Goal: Task Accomplishment & Management: Manage account settings

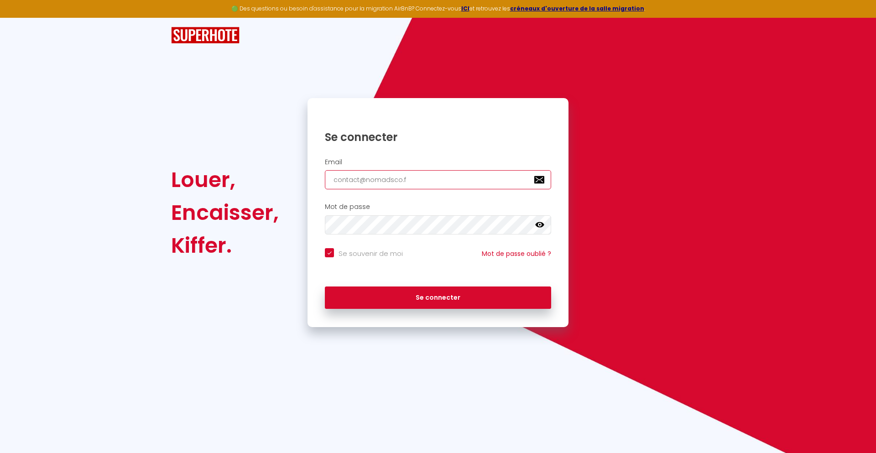
type input "[EMAIL_ADDRESS][DOMAIN_NAME]"
checkbox input "true"
type input "[EMAIL_ADDRESS][DOMAIN_NAME]"
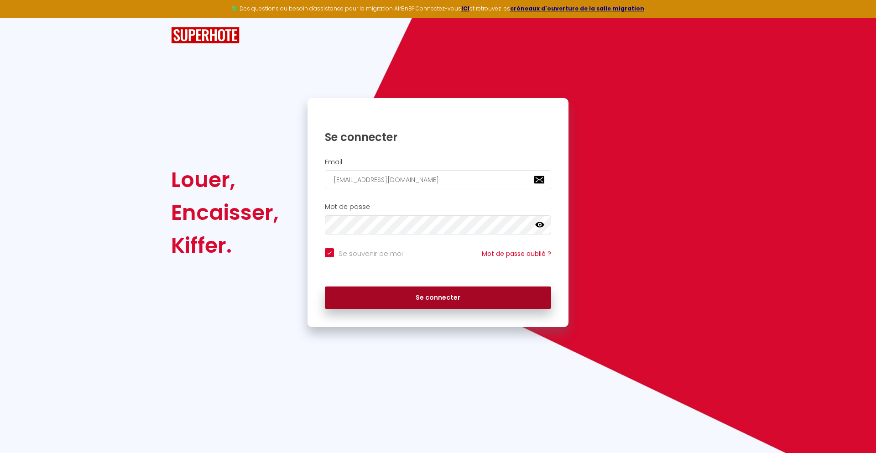
click at [438, 297] on button "Se connecter" at bounding box center [438, 297] width 226 height 23
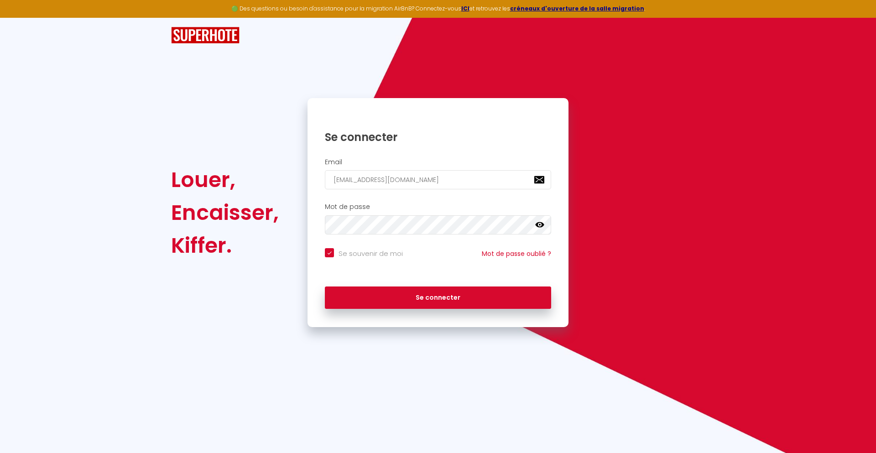
checkbox input "true"
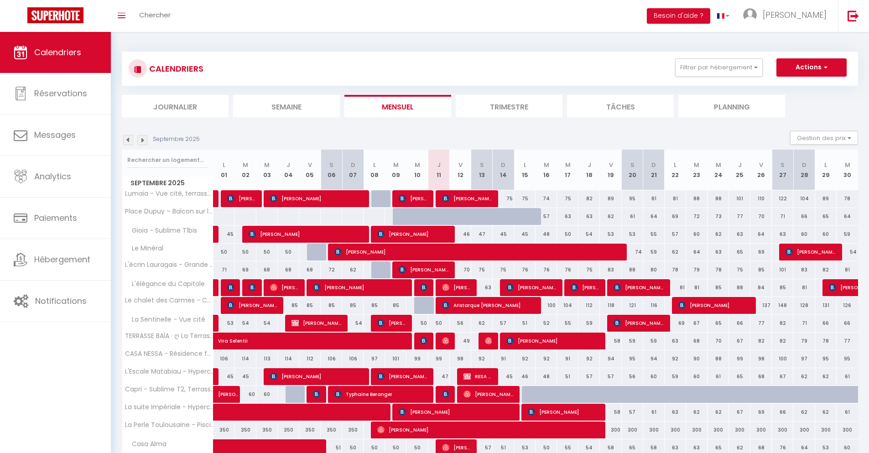
click at [175, 106] on li "Journalier" at bounding box center [175, 106] width 107 height 22
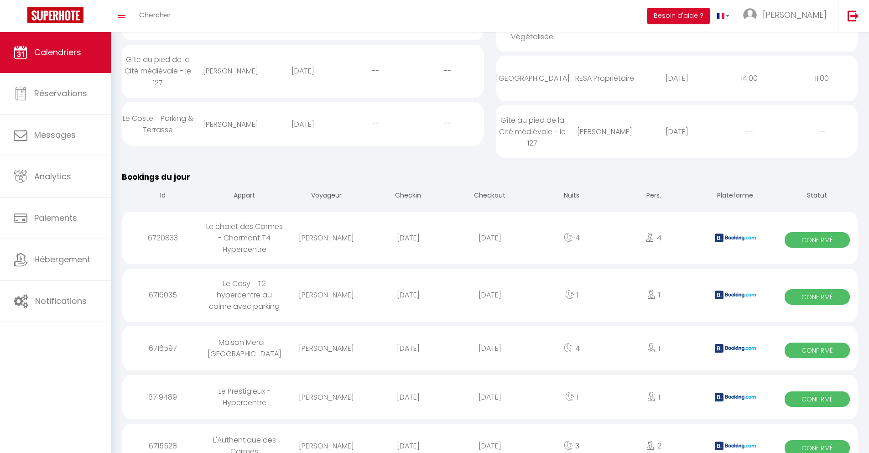
scroll to position [701, 0]
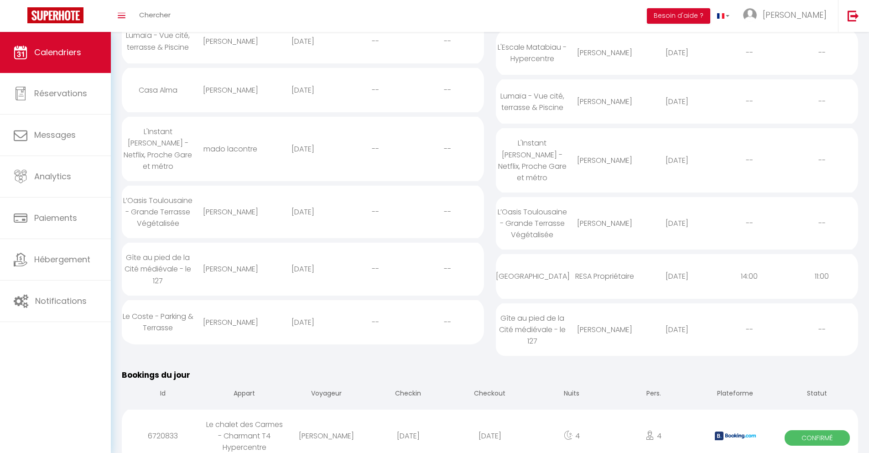
click at [490, 424] on div "[DATE]" at bounding box center [490, 436] width 82 height 30
select select "0"
select select "1"
select select
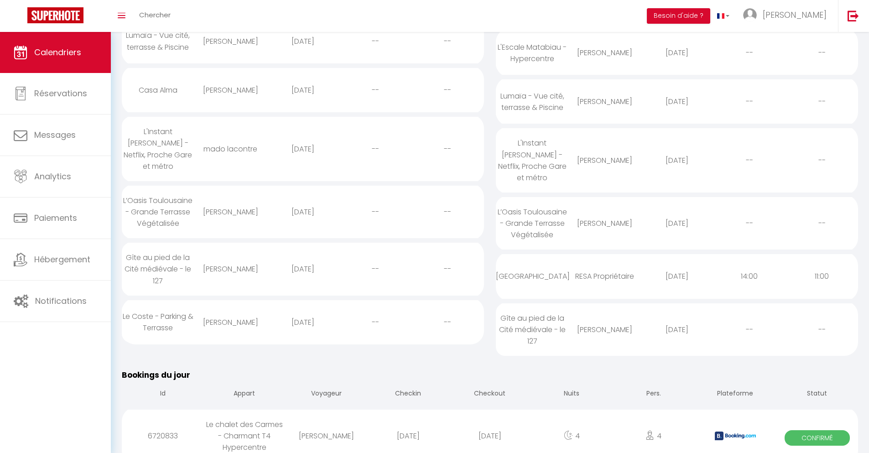
select select
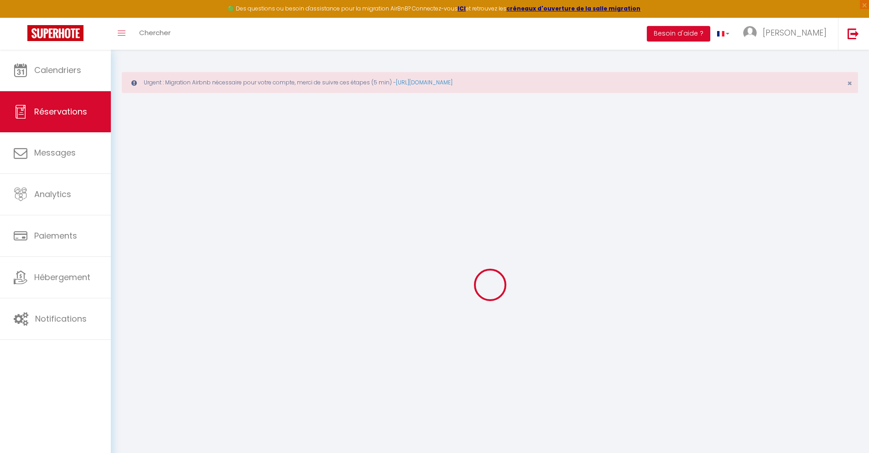
select select
checkbox input "false"
select select
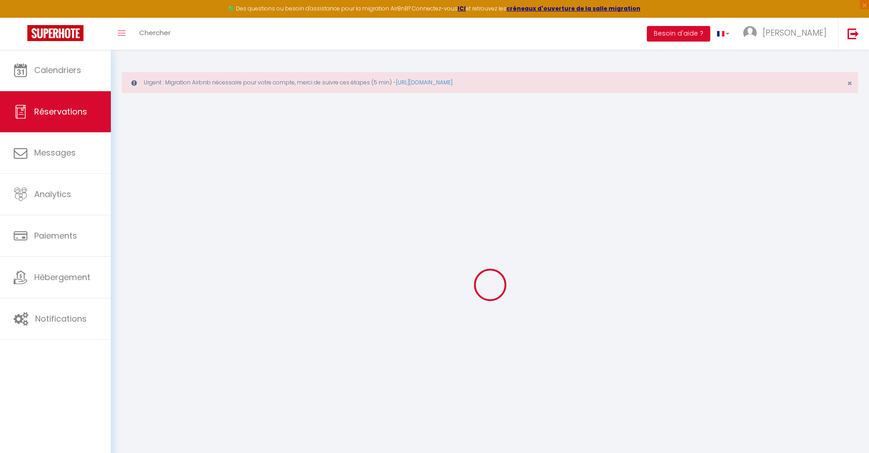
checkbox input "false"
type textarea "** THIS RESERVATION HAS BEEN PRE-PAID ** Reservation has a cancellation grace p…"
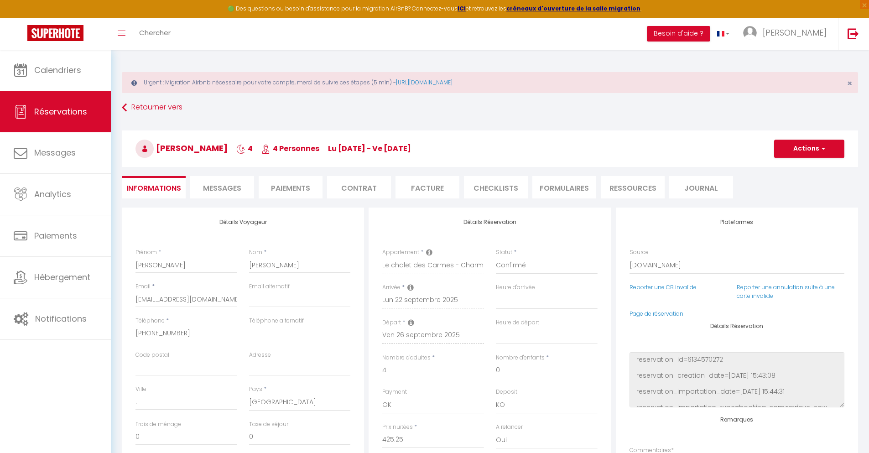
type input "90"
type input "27.83"
select select
checkbox input "false"
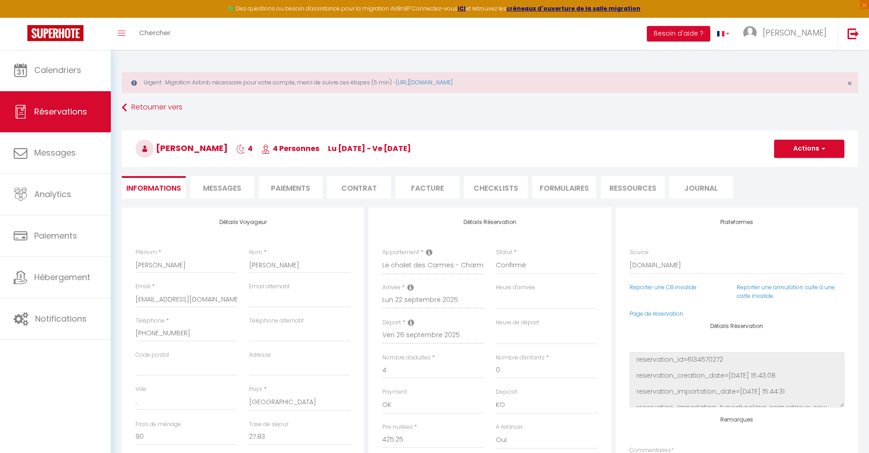
select select
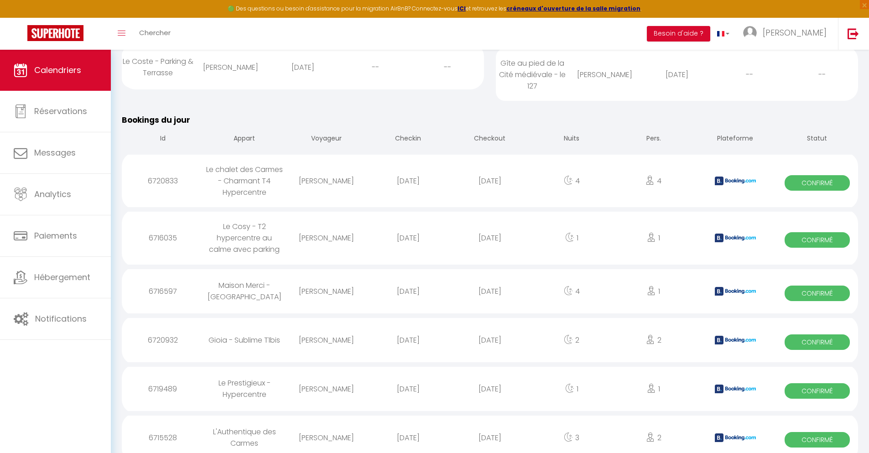
scroll to position [815, 0]
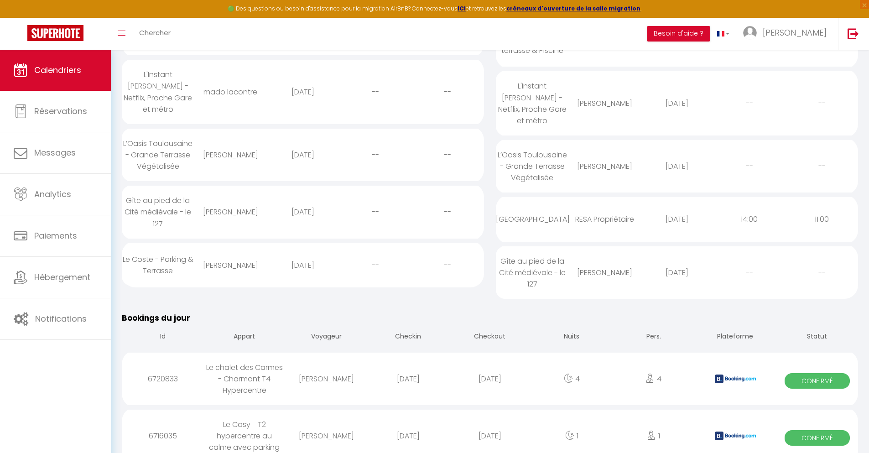
click at [490, 424] on div "[DATE]" at bounding box center [490, 436] width 82 height 30
select select "0"
select select "1"
select select
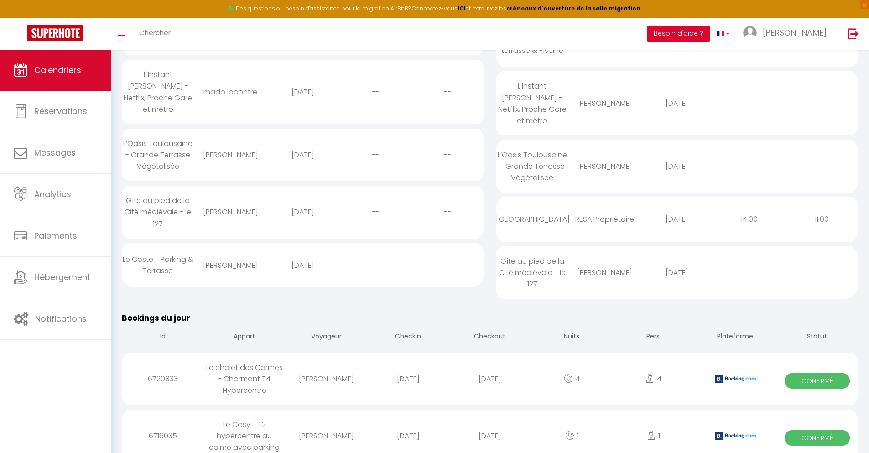
select select
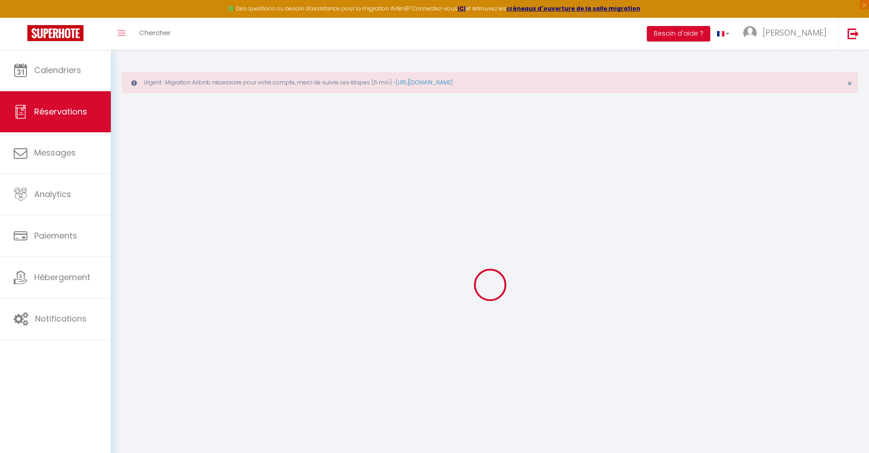
type input "[PERSON_NAME]"
type input "Morin"
type input "[EMAIL_ADDRESS][DOMAIN_NAME]"
type input "[PHONE_NUMBER]"
type input "."
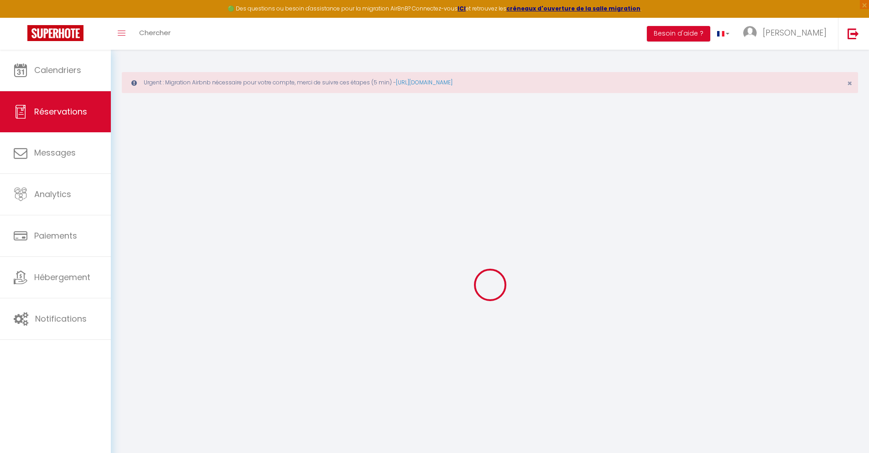
select select "TL"
type input "16.03"
type input "1.37"
select select "32349"
select select "1"
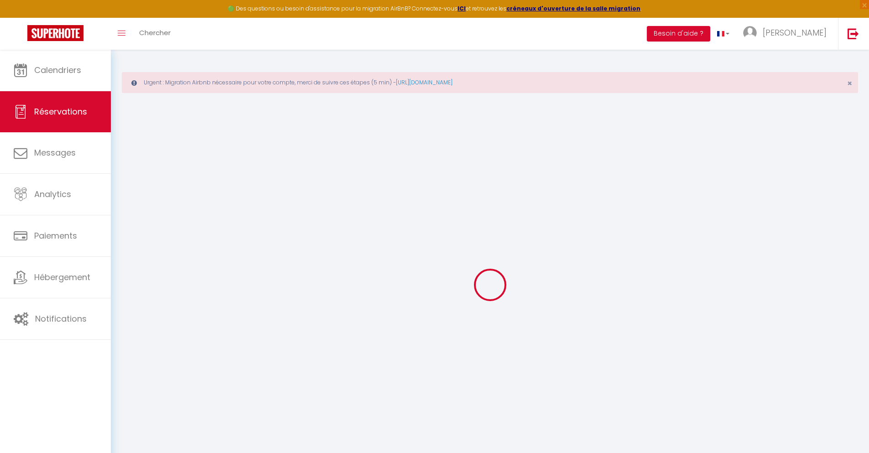
select select
type input "1"
select select "12"
select select
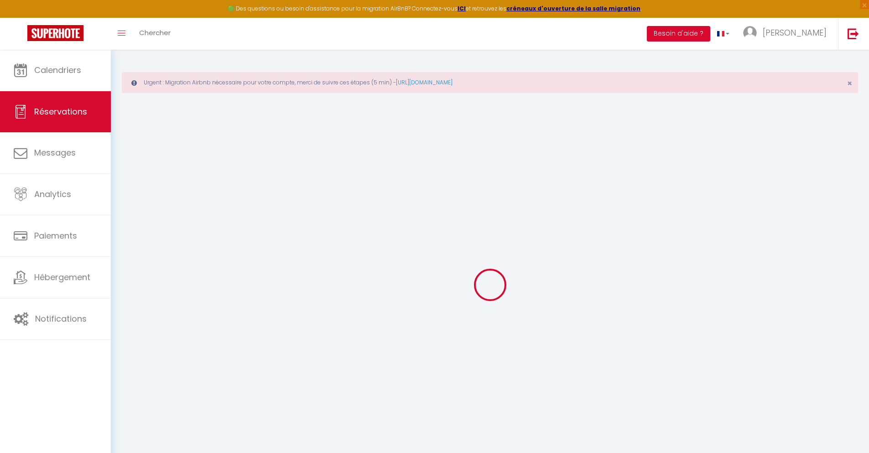
type input "54.27"
checkbox input "false"
type input "0"
select select "2"
type input "0"
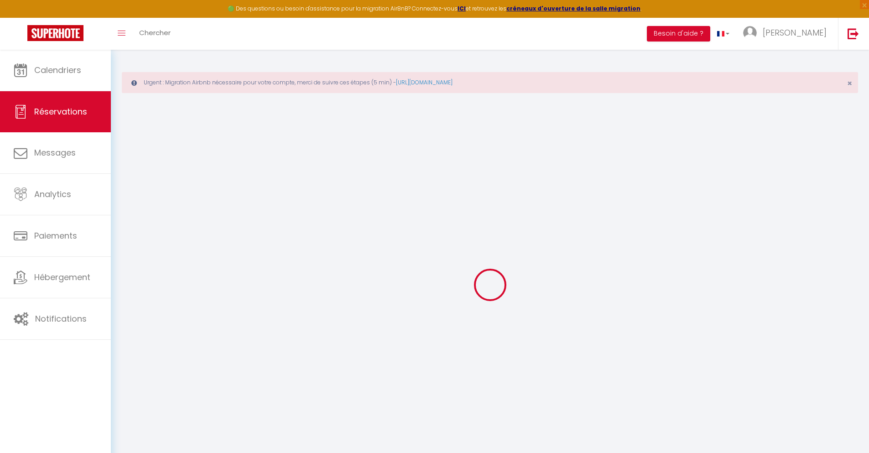
type input "0"
select select
select select "14"
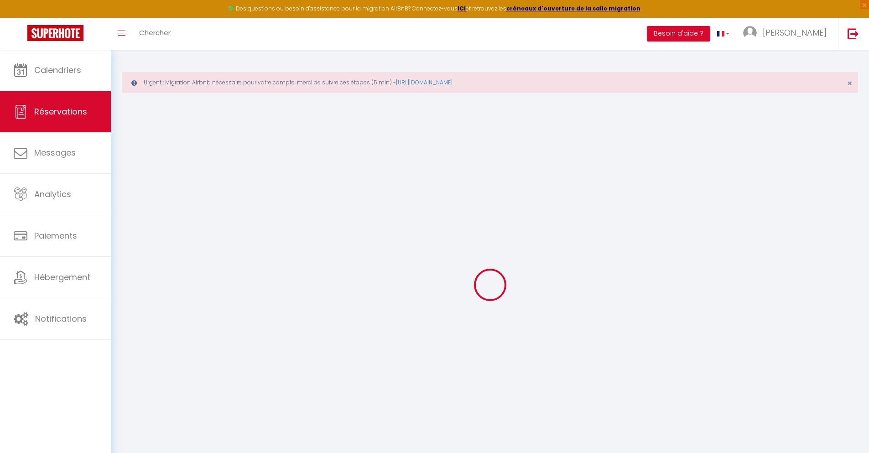
checkbox input "false"
select select
checkbox input "false"
select select
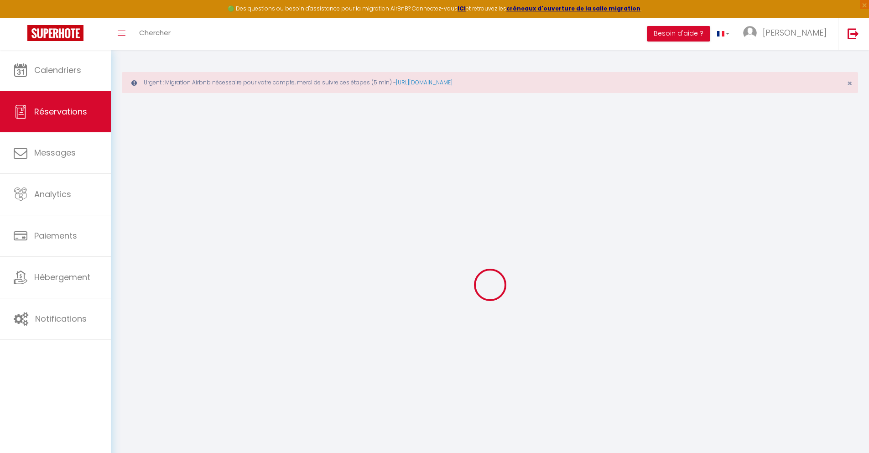
select select
checkbox input "false"
select select
checkbox input "false"
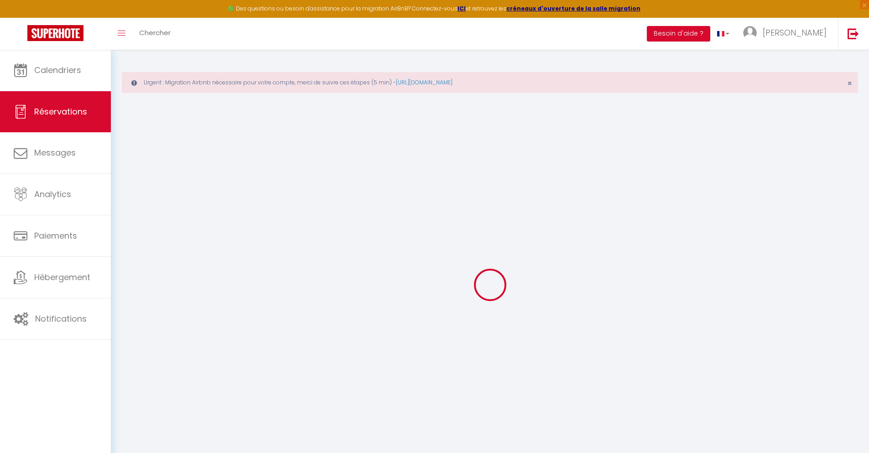
type textarea "** THIS RESERVATION HAS BEEN PRE-PAID ** BOOKING NOTE : Payment charge is EUR 1…"
type input "40"
type input "3.55"
select select
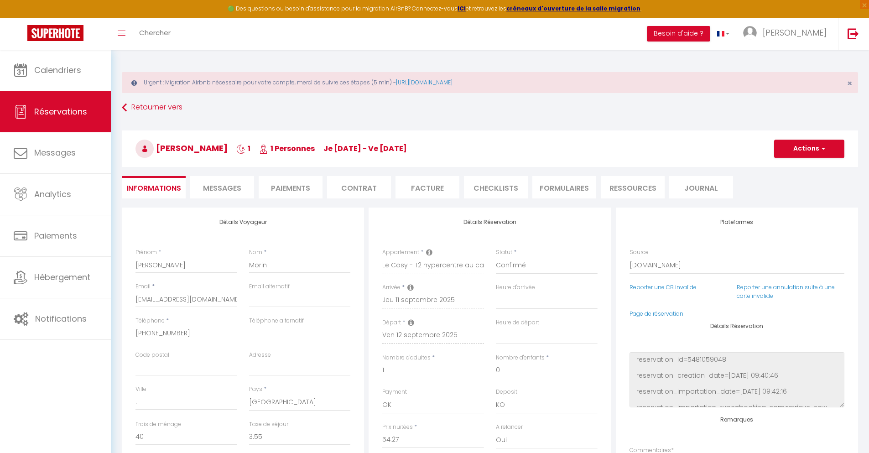
checkbox input "false"
select select
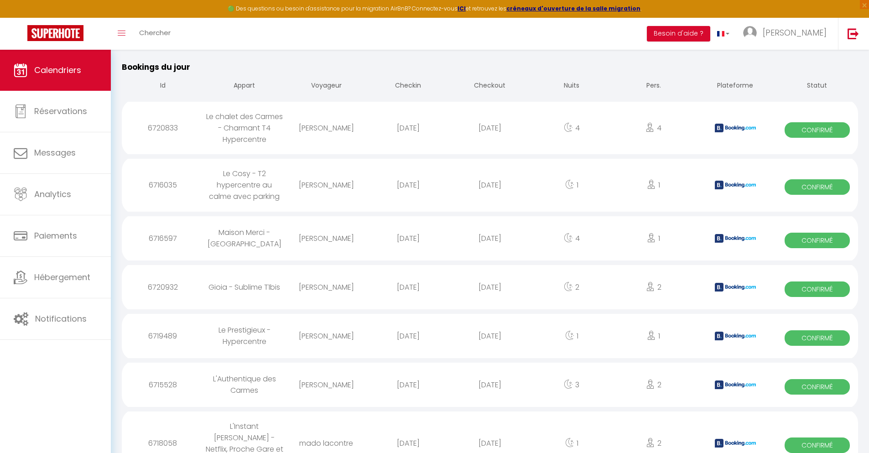
scroll to position [864, 0]
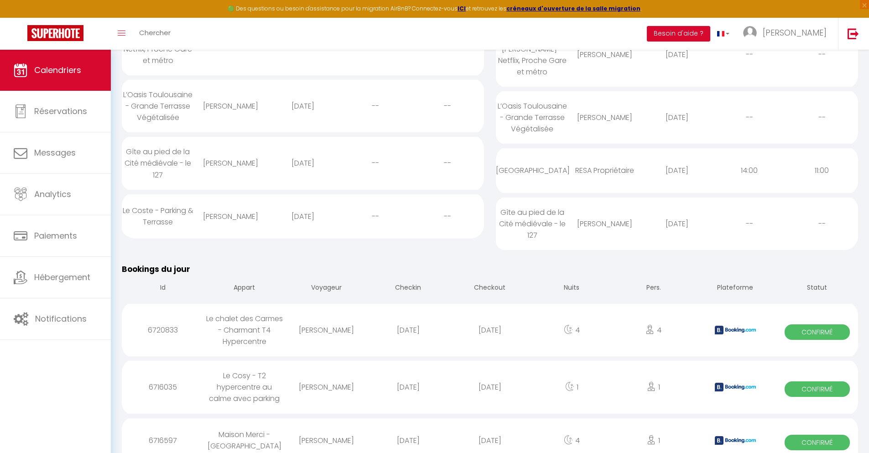
click at [490, 428] on div "[DATE]" at bounding box center [490, 441] width 82 height 30
select select "0"
select select "1"
select select
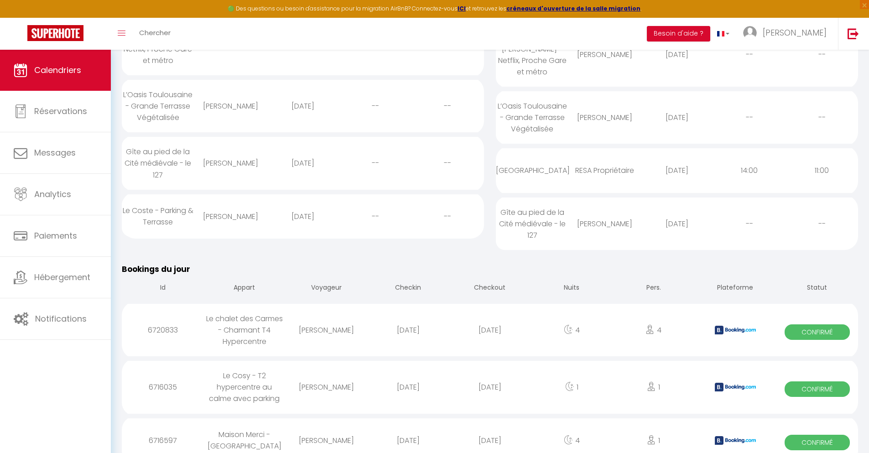
select select
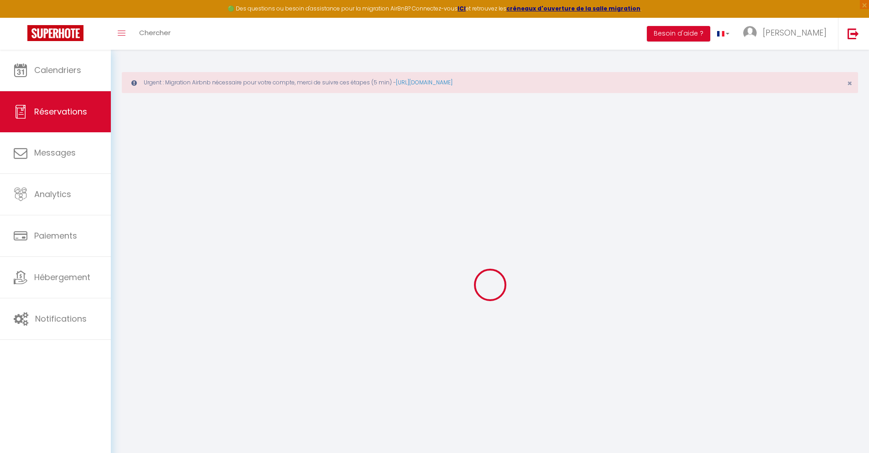
select select
checkbox input "false"
type textarea "** THIS RESERVATION HAS BEEN PRE-PAID ** BOOKING NOTE : Payment charge is EUR 2…"
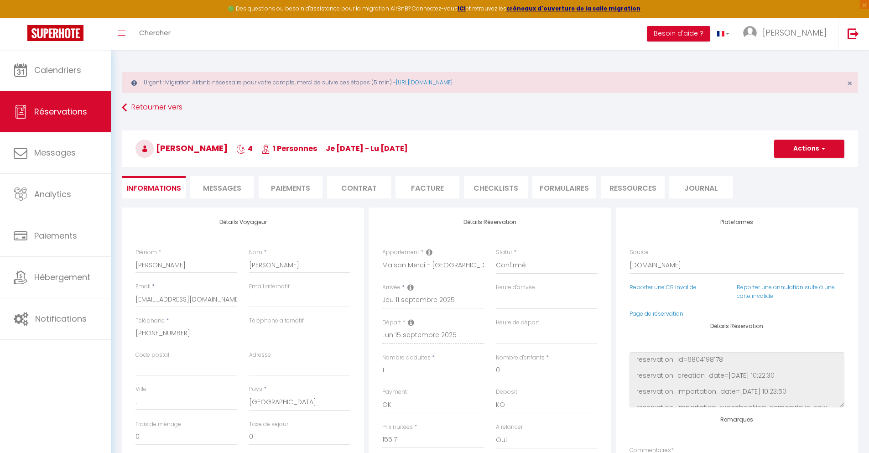
type input "30"
type input "10.19"
select select
checkbox input "false"
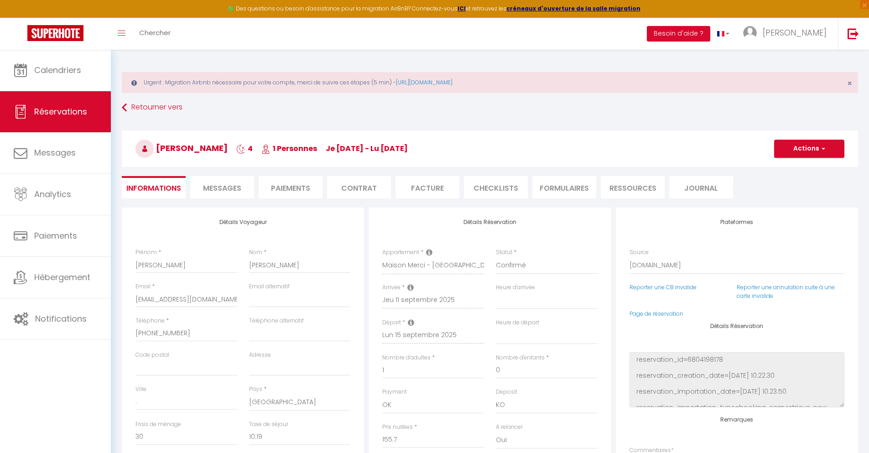
select select
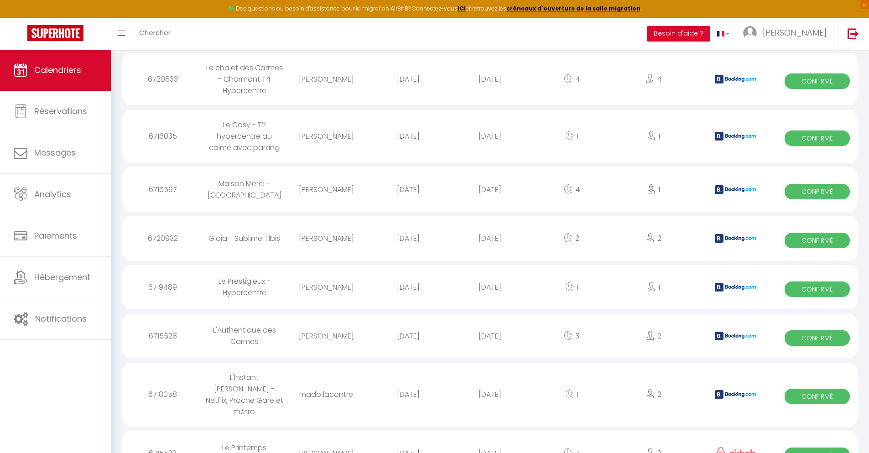
scroll to position [912, 0]
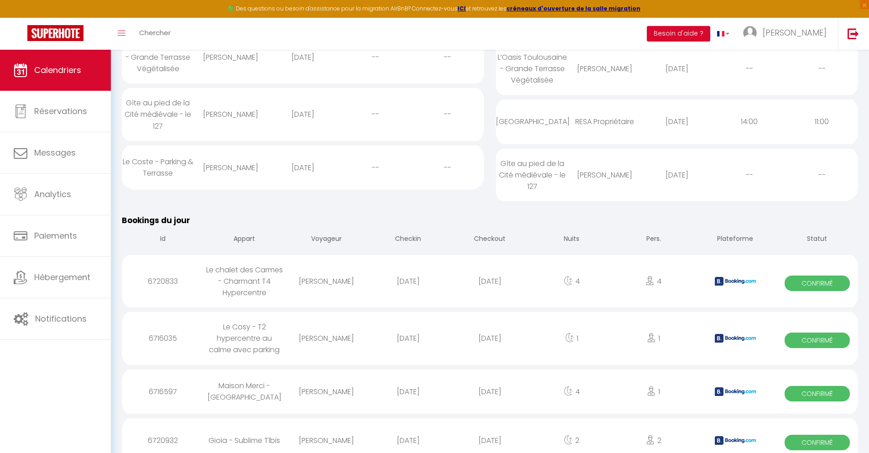
click at [490, 428] on div "[DATE]" at bounding box center [490, 441] width 82 height 30
select select "0"
select select "1"
select select
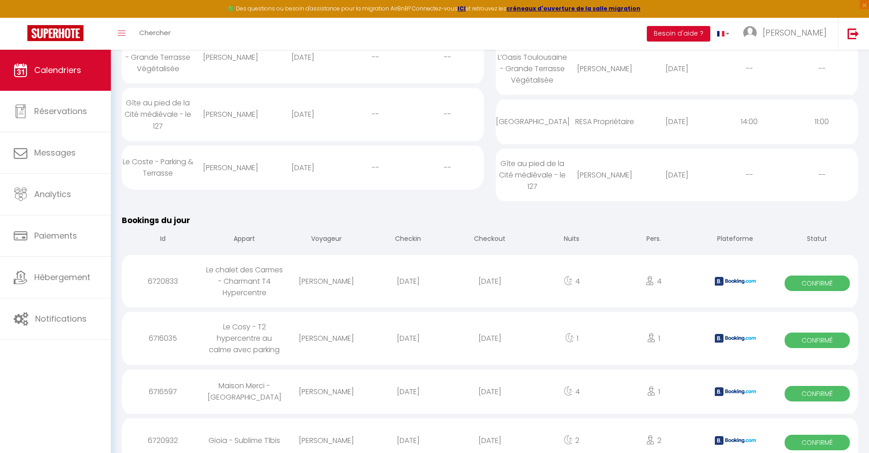
select select
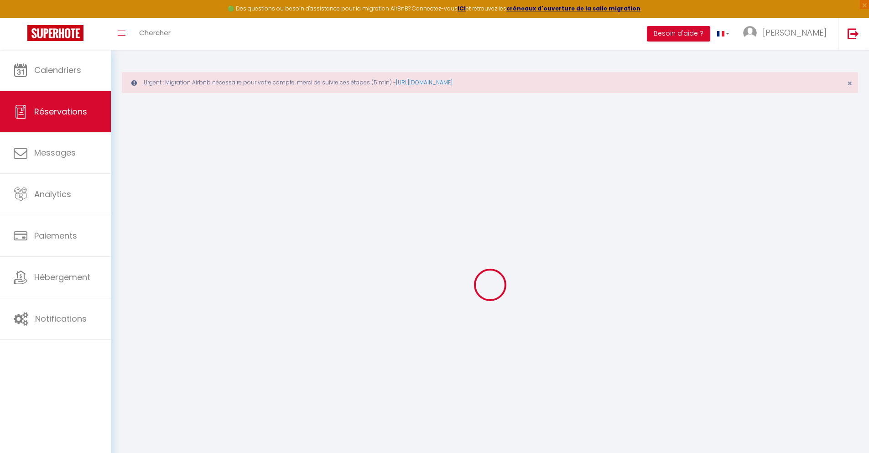
type input "[PERSON_NAME]"
type input "[EMAIL_ADDRESS][DOMAIN_NAME]"
type input "[PHONE_NUMBER]"
type input "."
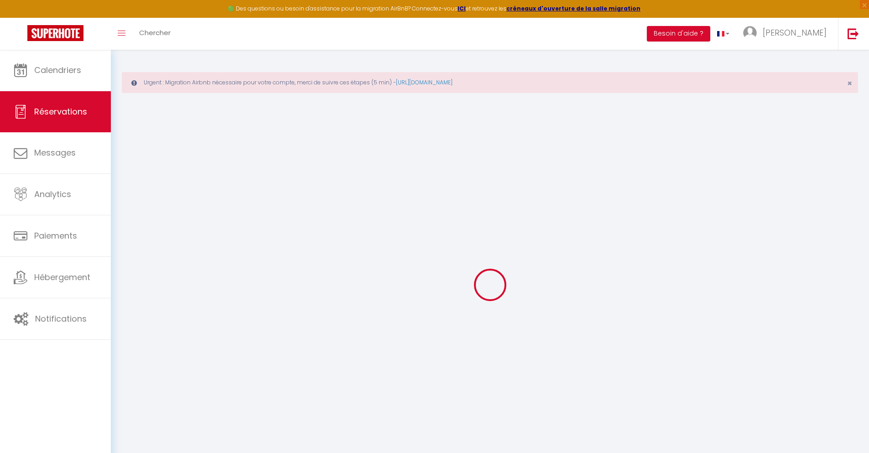
select select "FR"
type input "22.71"
type input "1.96"
select select "42752"
select select "1"
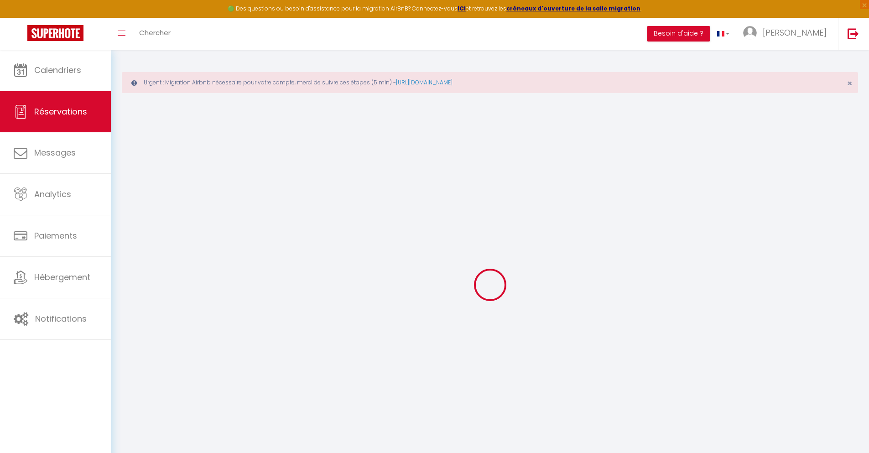
select select
type input "2"
select select "12"
select select
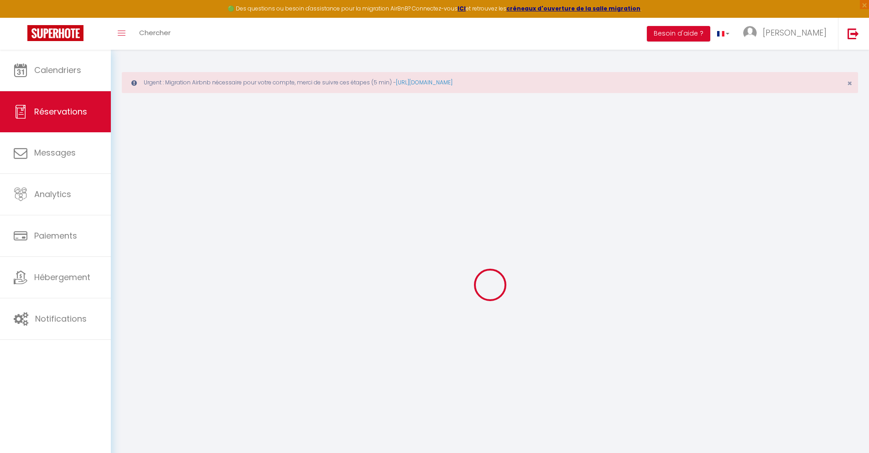
type input "93.6"
checkbox input "false"
type input "0"
select select "2"
type input "0"
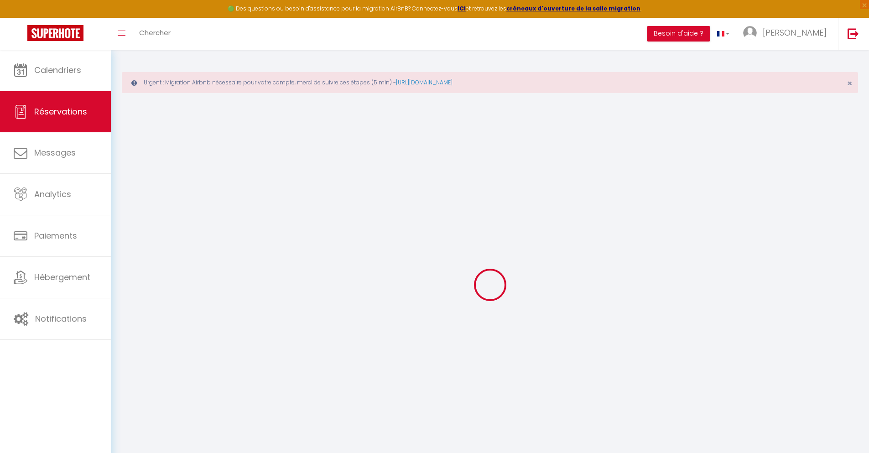
type input "0"
select select
select select "14"
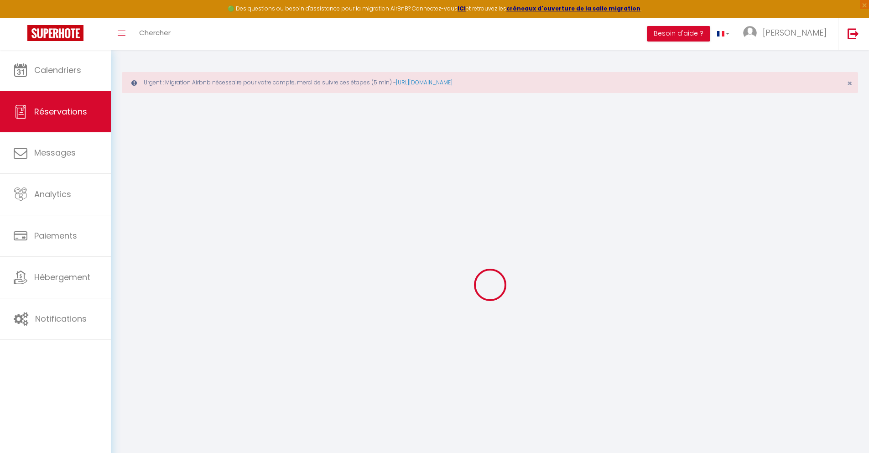
checkbox input "false"
select select
checkbox input "false"
select select
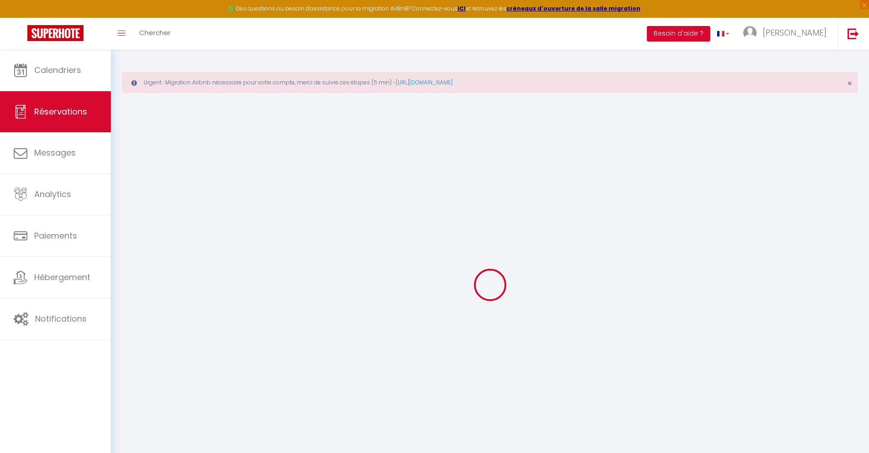
select select
checkbox input "false"
type textarea "** THIS RESERVATION HAS BEEN PRE-PAID ** Reservation has a cancellation grace p…"
type input "40"
type input "6.13"
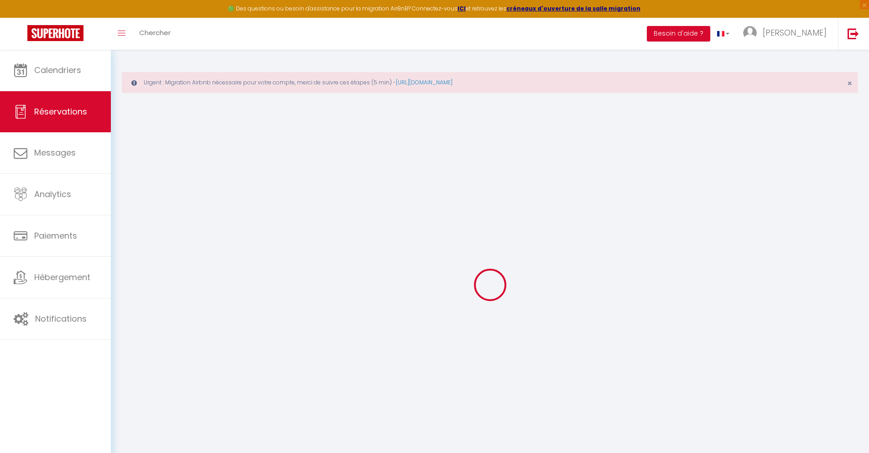
select select
checkbox input "false"
select select
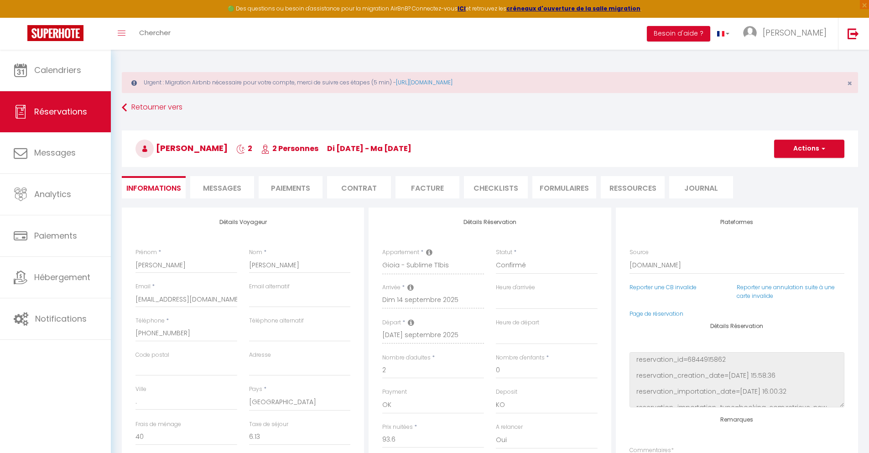
scroll to position [50, 0]
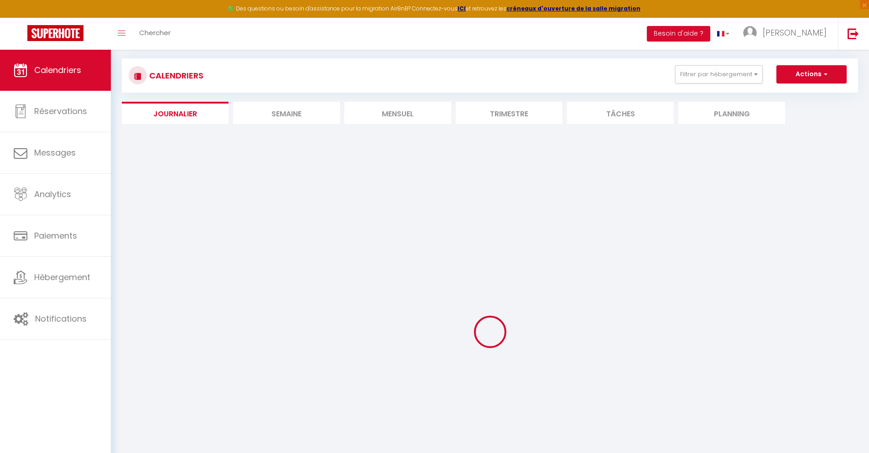
select select
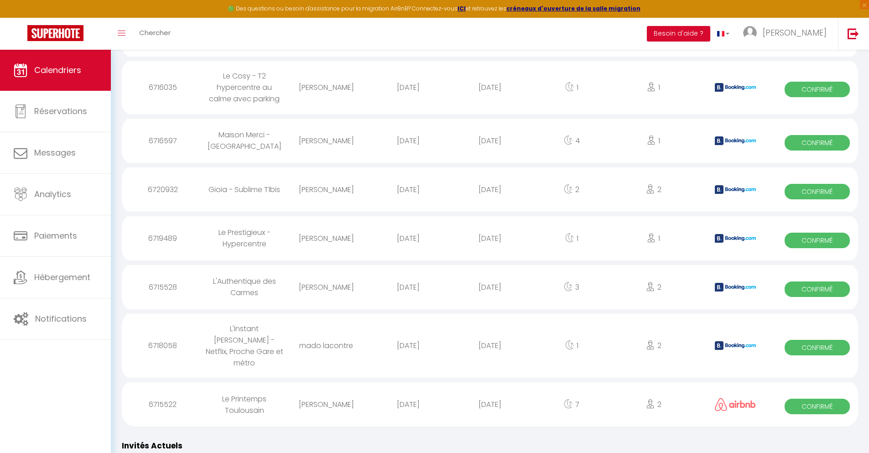
scroll to position [961, 0]
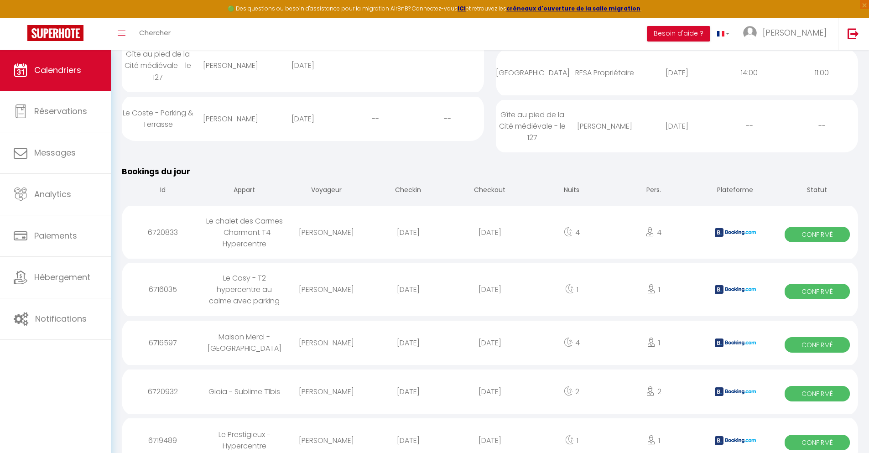
click at [490, 428] on div "[DATE]" at bounding box center [490, 441] width 82 height 30
select select "0"
select select "1"
select select
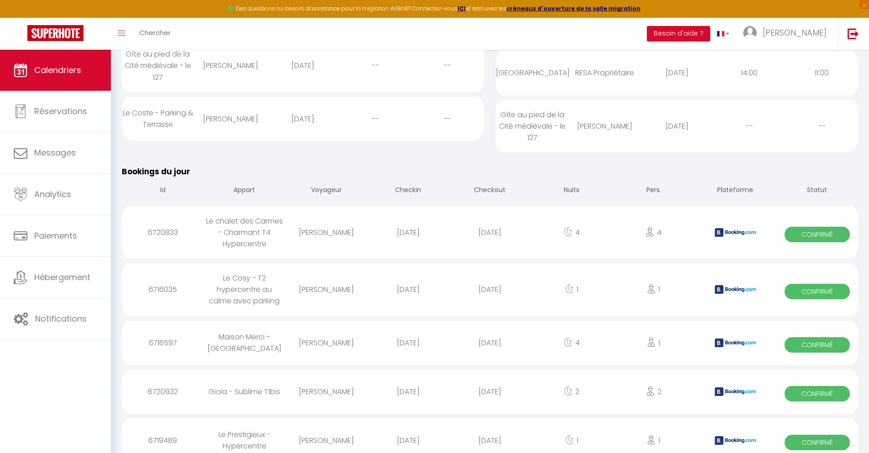
select select
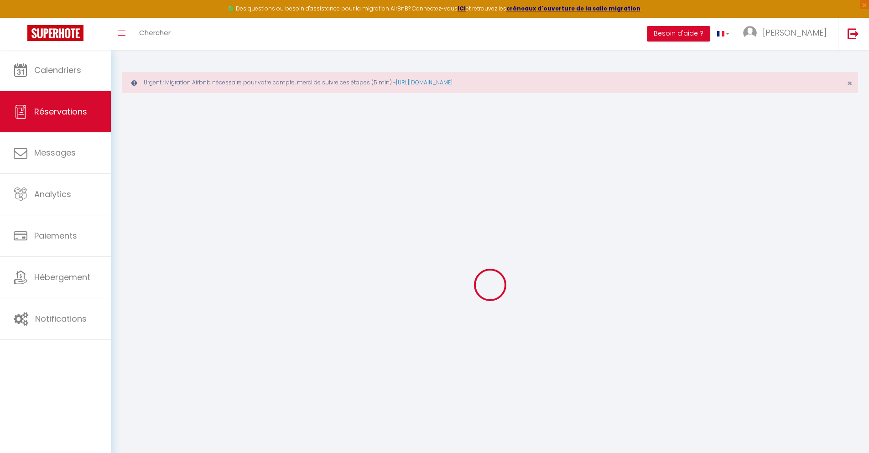
select select
checkbox input "false"
type textarea "** THIS RESERVATION HAS BEEN PRE-PAID ** BOOKING NOTE : Payment charge is EUR 1…"
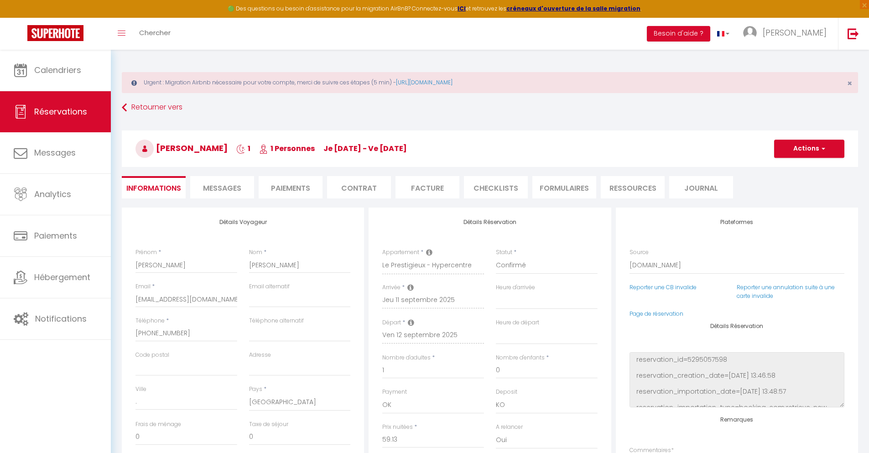
type input "40"
type input "3.87"
select select
checkbox input "false"
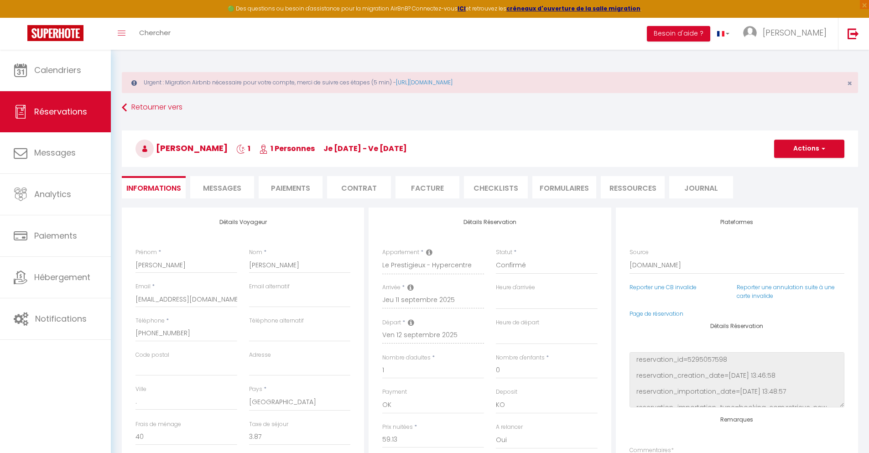
select select
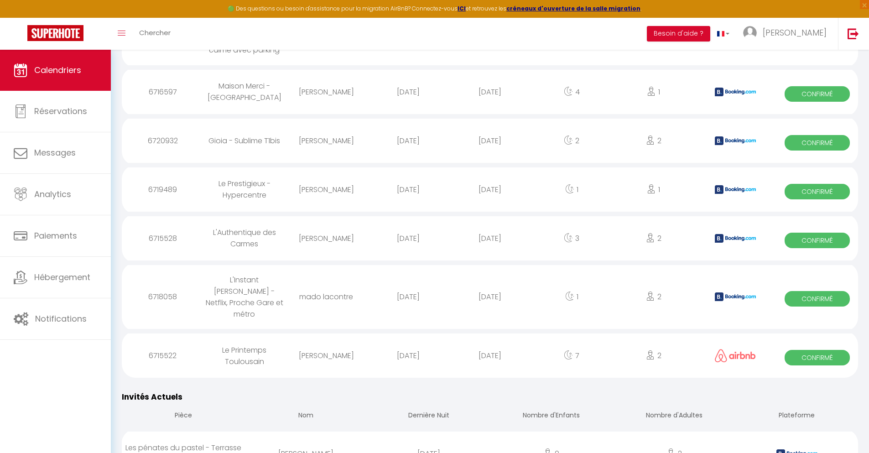
scroll to position [1010, 0]
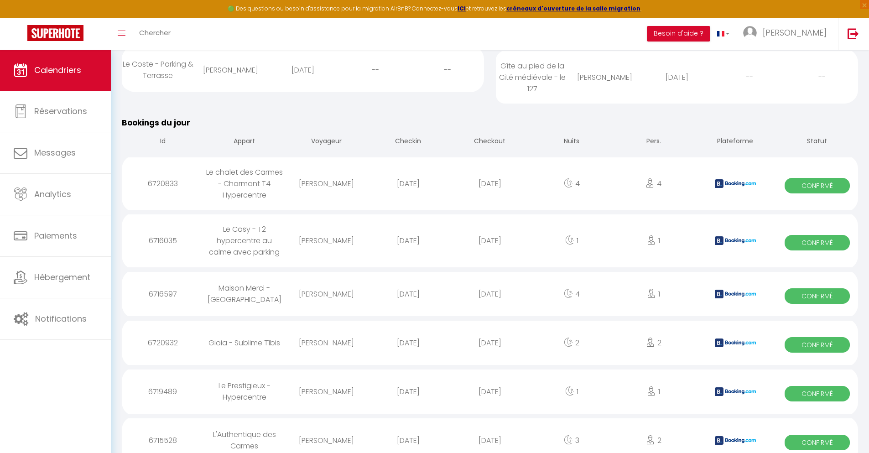
click at [490, 428] on div "[DATE]" at bounding box center [490, 441] width 82 height 30
select select "0"
select select "1"
select select
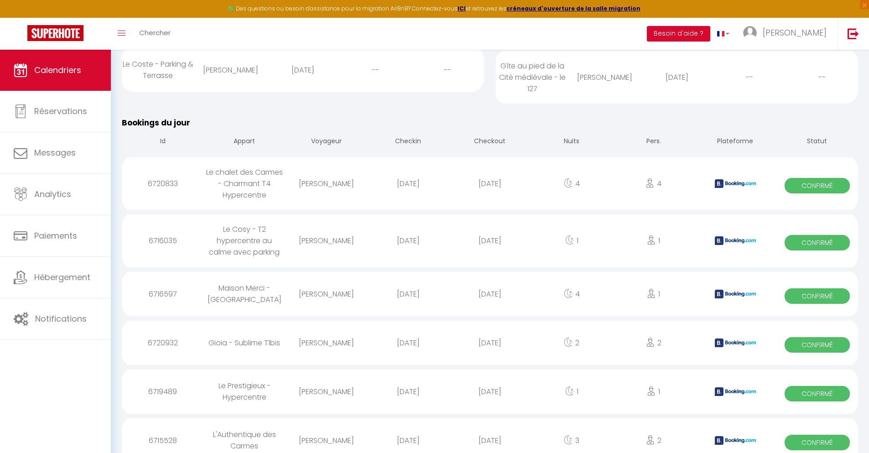
select select
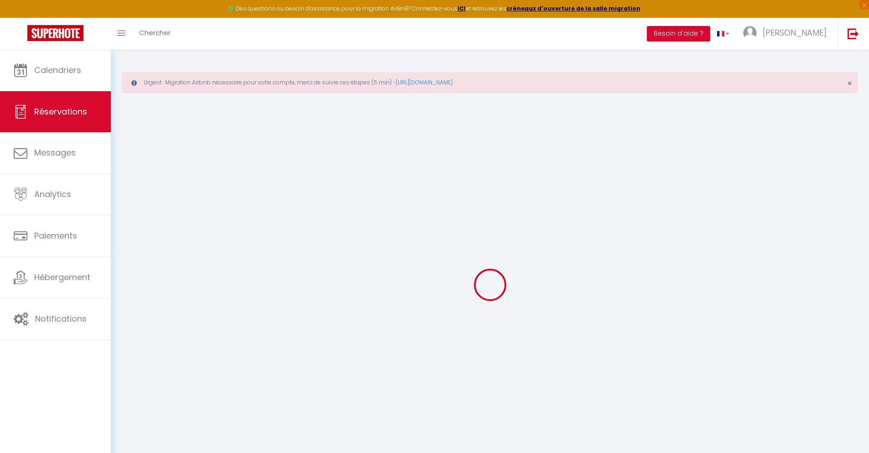
select select
checkbox input "false"
select select
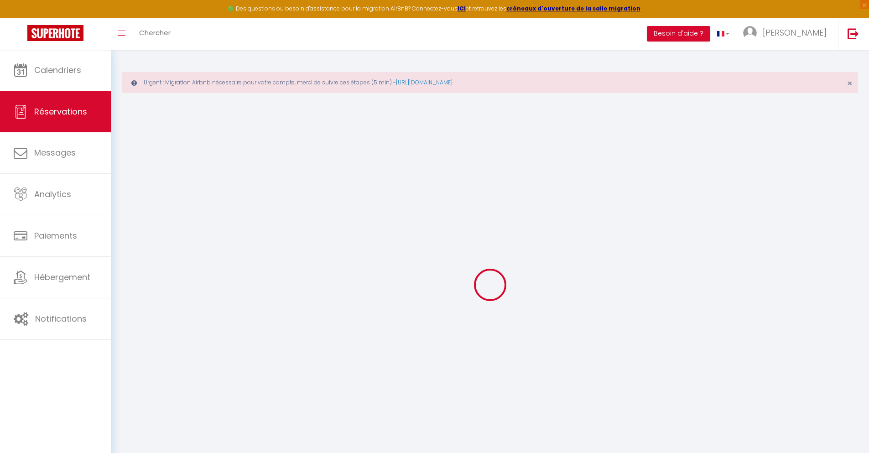
checkbox input "false"
type textarea "** THIS RESERVATION HAS BEEN PRE-PAID ** BOOKING NOTE : Payment charge is EUR 4…"
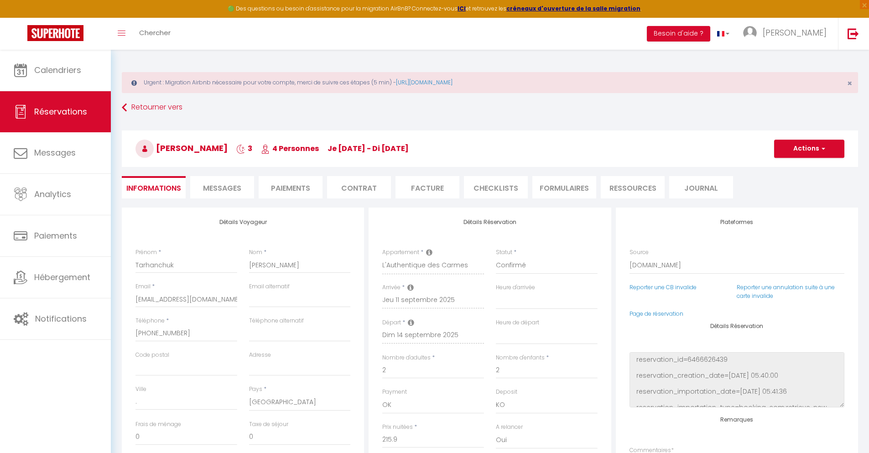
type input "66"
type input "14.13"
select select
checkbox input "false"
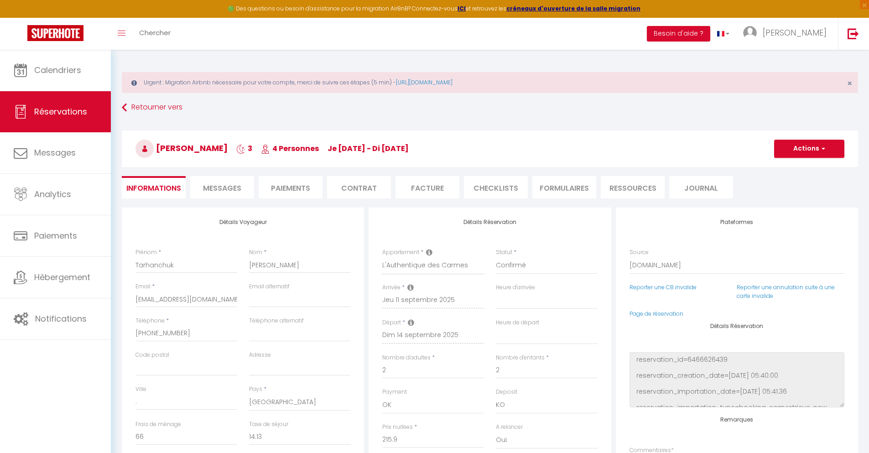
select select
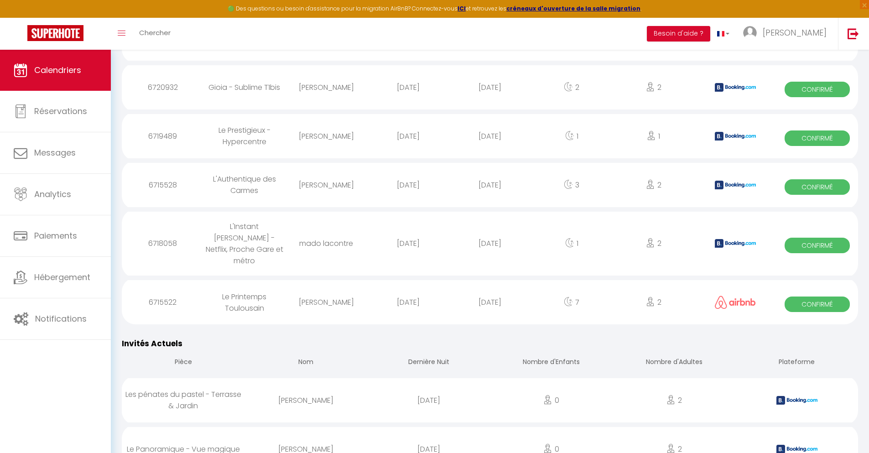
scroll to position [1067, 0]
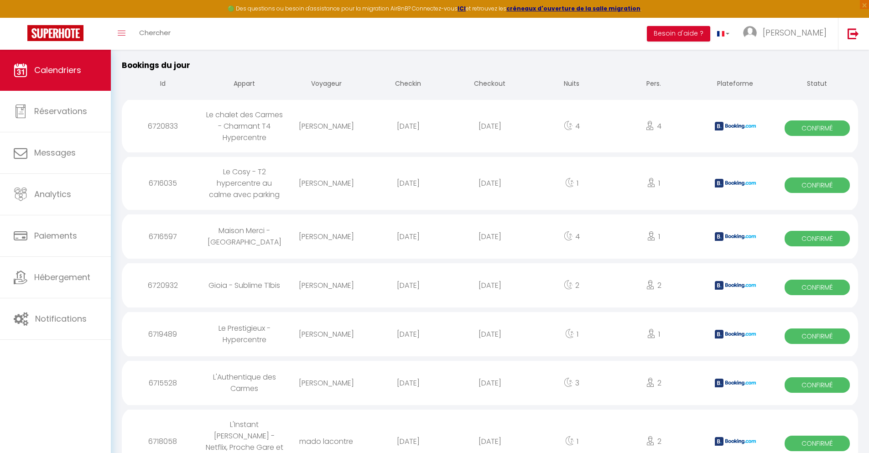
click at [490, 427] on div "[DATE]" at bounding box center [490, 442] width 82 height 30
select select "0"
select select "1"
select select
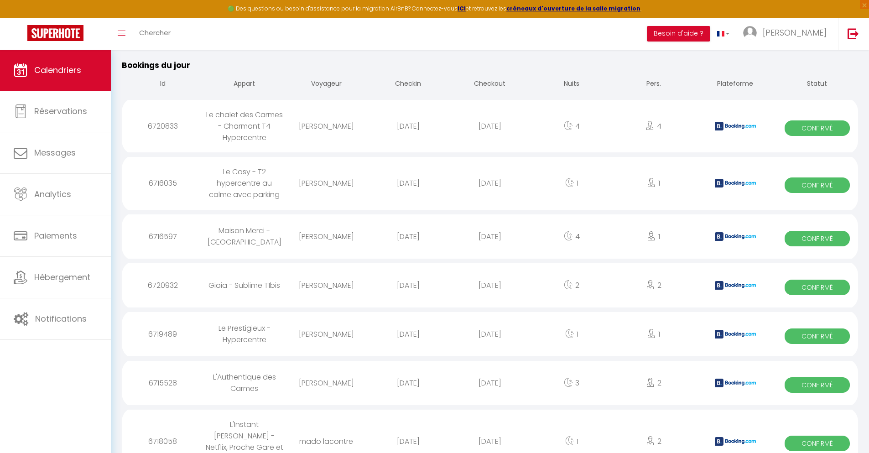
select select
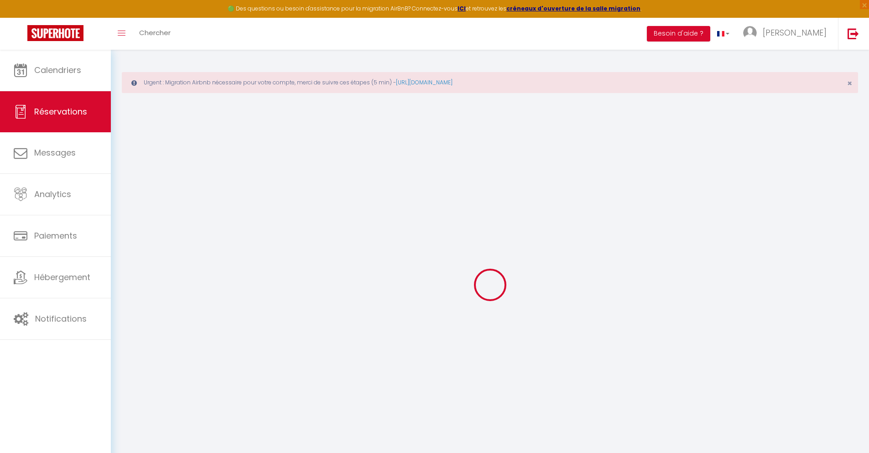
select select
checkbox input "false"
select select
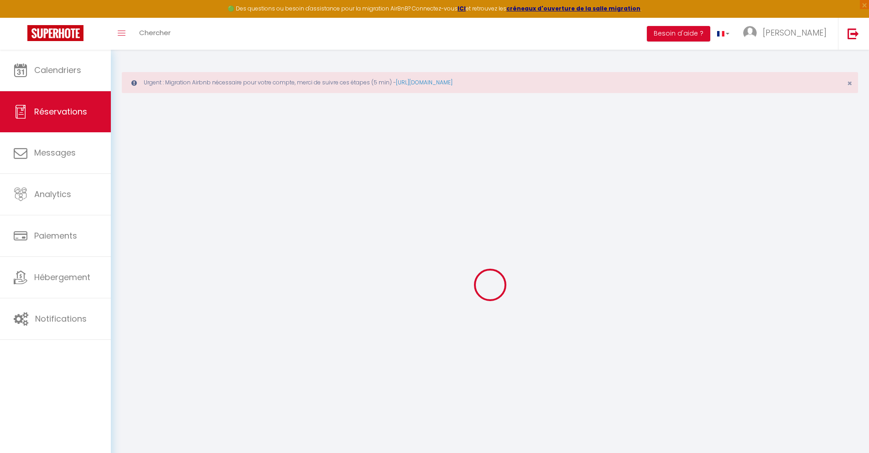
checkbox input "false"
type textarea "** THIS RESERVATION HAS BEEN PRE-PAID ** BOOKING NOTE : Payment charge is EUR 1…"
type input "35"
type input "2.84"
select select
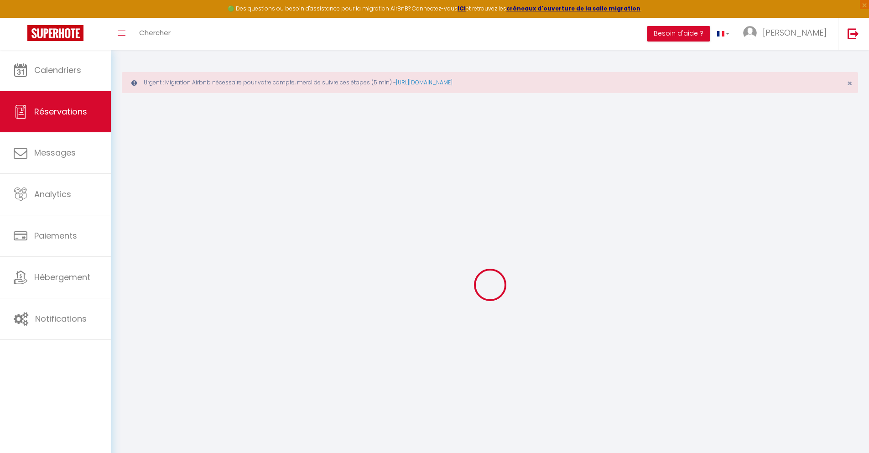
select select
checkbox input "false"
select select
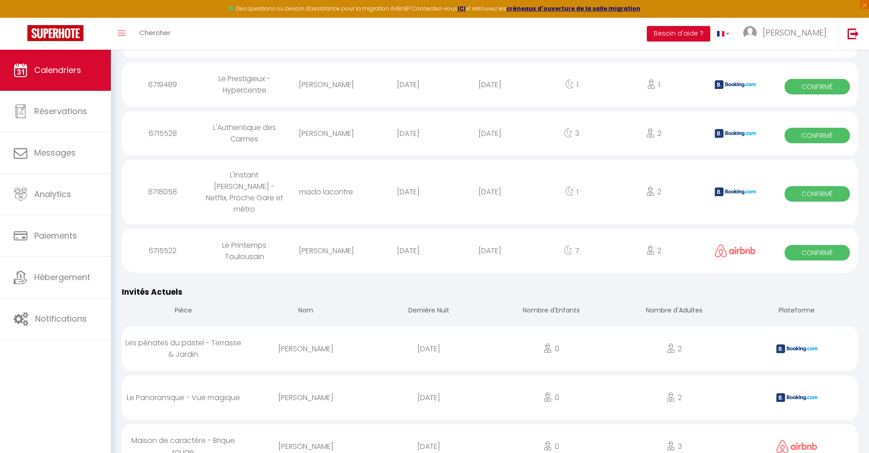
scroll to position [1114, 0]
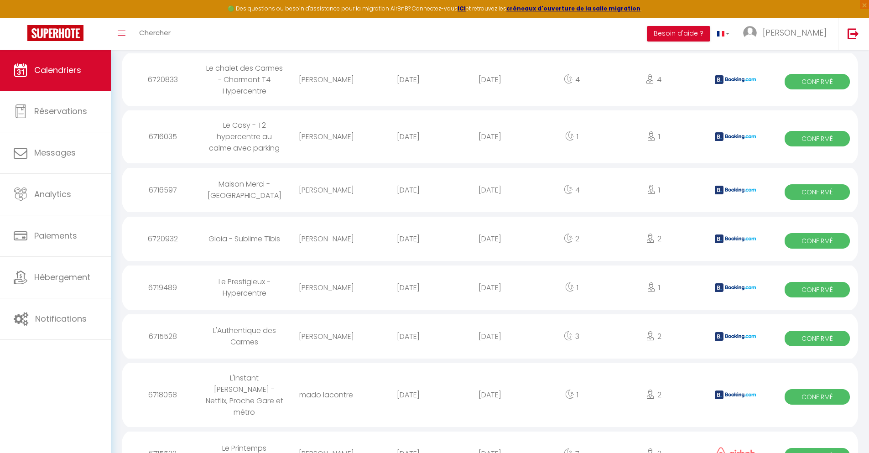
click at [490, 439] on div "[DATE]" at bounding box center [490, 454] width 82 height 30
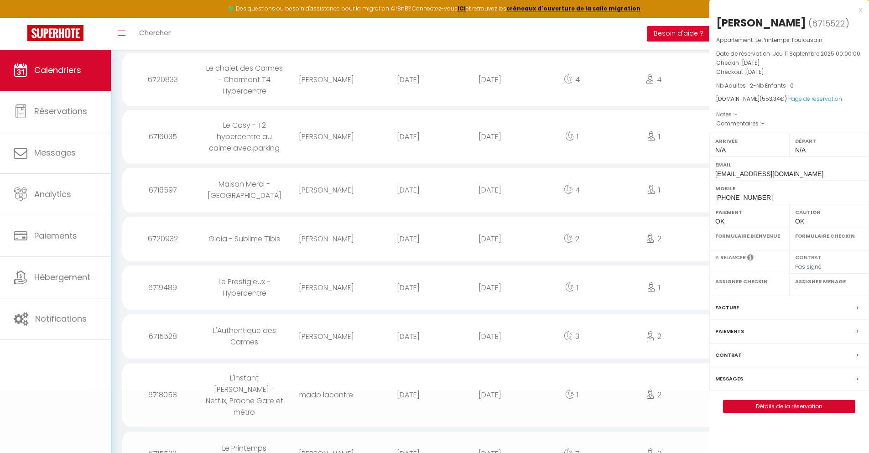
select select "0"
select select "1"
select select
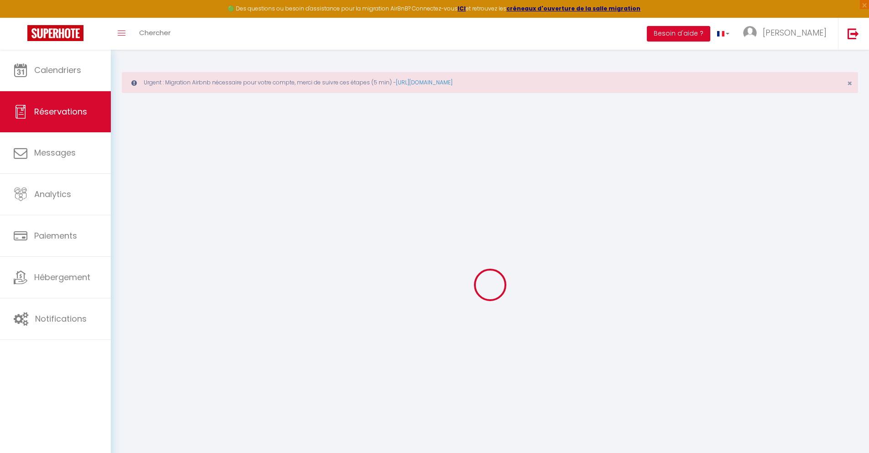
select select
checkbox input "false"
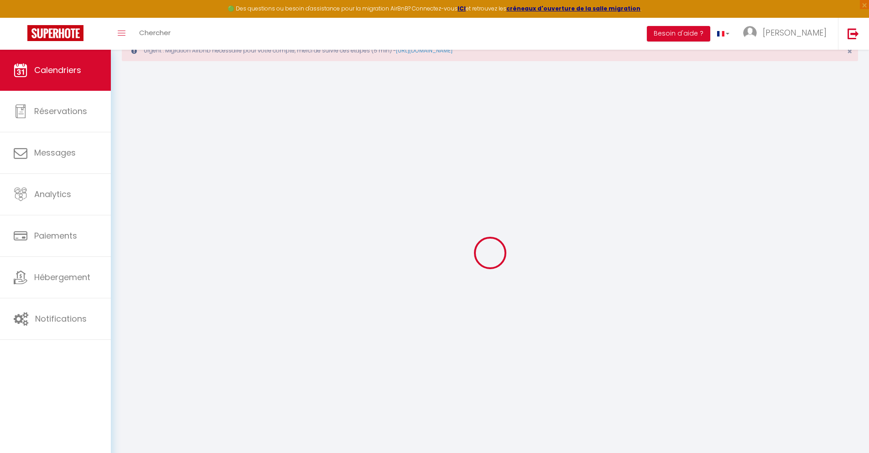
scroll to position [50, 0]
